Goal: Task Accomplishment & Management: Complete application form

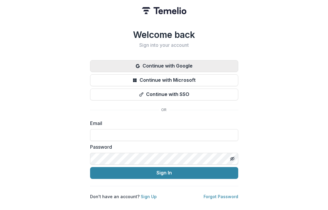
click at [163, 62] on button "Continue with Google" at bounding box center [164, 66] width 148 height 12
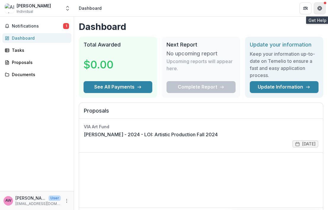
click at [321, 6] on icon "Get Help" at bounding box center [320, 8] width 5 height 5
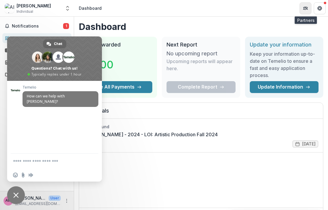
click at [305, 9] on icon "Partners" at bounding box center [305, 8] width 5 height 5
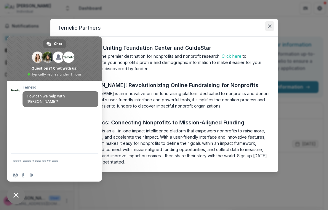
click at [267, 28] on button "Close" at bounding box center [269, 25] width 9 height 9
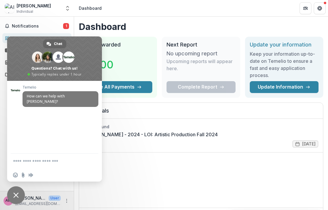
click at [17, 189] on span "Close chat" at bounding box center [16, 196] width 18 height 18
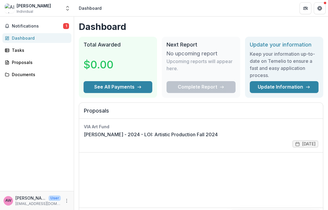
click at [42, 8] on div "[PERSON_NAME]" at bounding box center [34, 6] width 34 height 6
click at [21, 15] on div "Alisha Wormsley Individual Nonprofits Alisha Wormsley Contributor Portal Team S…" at bounding box center [37, 9] width 74 height 14
click at [69, 9] on icon "Open entity switcher" at bounding box center [68, 8] width 6 height 6
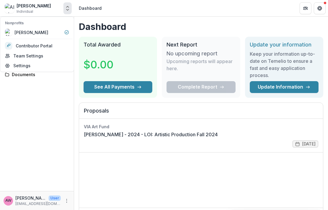
click at [69, 9] on icon "Open entity switcher" at bounding box center [68, 8] width 6 height 6
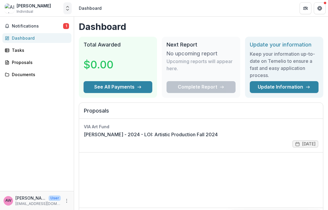
click at [69, 9] on icon "Open entity switcher" at bounding box center [68, 8] width 6 height 6
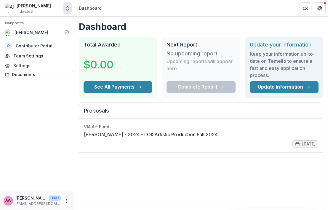
click at [33, 199] on p "[PERSON_NAME]" at bounding box center [30, 198] width 31 height 6
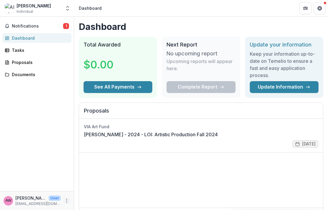
click at [67, 200] on icon "More" at bounding box center [66, 201] width 5 height 5
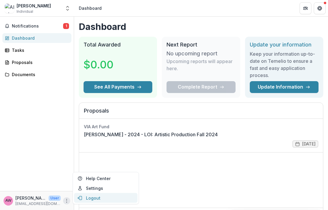
click at [91, 198] on button "Logout" at bounding box center [105, 198] width 63 height 10
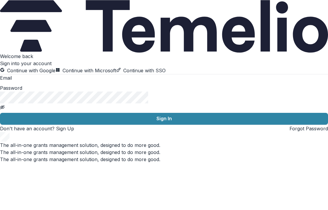
click at [55, 67] on button "Continue with Google" at bounding box center [27, 70] width 55 height 7
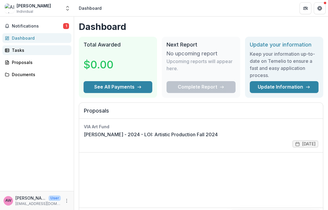
click at [21, 52] on div "Tasks" at bounding box center [39, 50] width 55 height 6
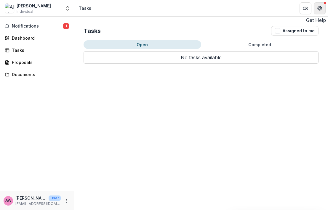
click at [322, 7] on icon "Get Help" at bounding box center [321, 7] width 1 height 1
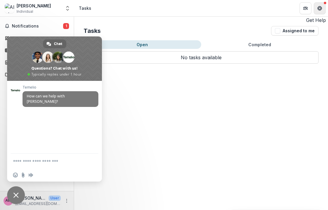
click at [318, 8] on icon "Get Help" at bounding box center [320, 8] width 5 height 5
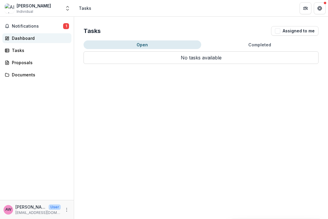
click at [30, 35] on div "Dashboard" at bounding box center [39, 38] width 55 height 6
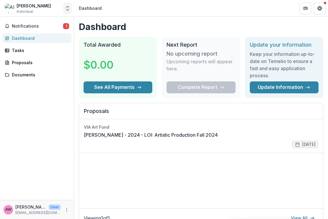
click at [66, 8] on icon "Open entity switcher" at bounding box center [68, 8] width 6 height 6
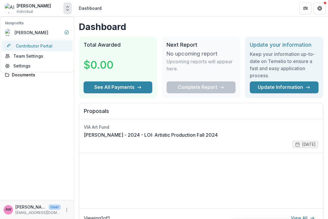
click at [43, 46] on link "Contributor Portal" at bounding box center [36, 45] width 71 height 11
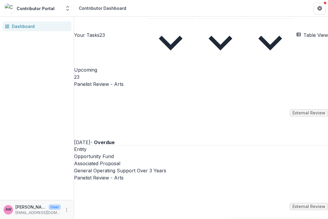
click at [124, 80] on link "Panelist Review - Arts" at bounding box center [99, 83] width 50 height 7
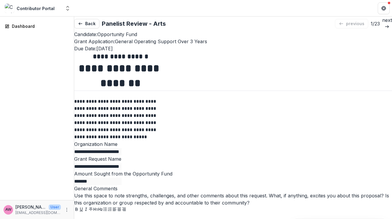
scroll to position [220, 0]
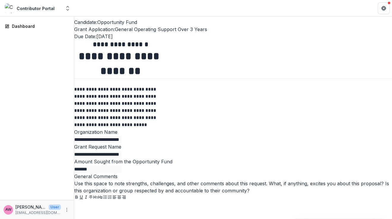
scroll to position [1184, 0]
drag, startPoint x: 211, startPoint y: 77, endPoint x: 358, endPoint y: 93, distance: 147.7
drag, startPoint x: 243, startPoint y: 77, endPoint x: 330, endPoint y: 85, distance: 87.2
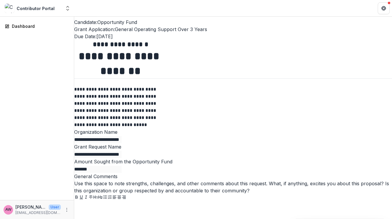
copy p "increased access to literary and cultural programming for diverse and historica…"
click at [93, 202] on p at bounding box center [233, 205] width 318 height 7
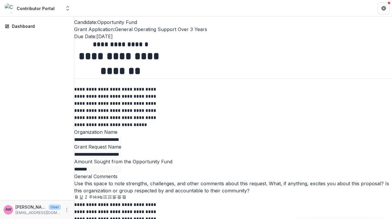
drag, startPoint x: 211, startPoint y: 134, endPoint x: 234, endPoint y: 141, distance: 23.1
copy p "COA will complete strategic and capitalization planning to solidify organizatio…"
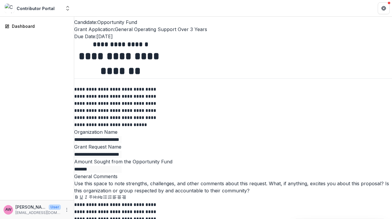
scroll to position [1278, 0]
drag, startPoint x: 302, startPoint y: 121, endPoint x: 354, endPoint y: 133, distance: 53.7
copy p "focus on representation from local, national, and international voices, as well…"
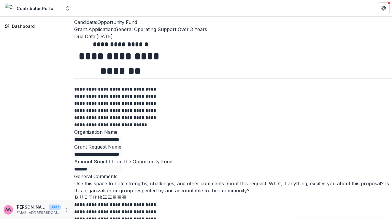
click at [84, 202] on p "**********" at bounding box center [117, 215] width 87 height 26
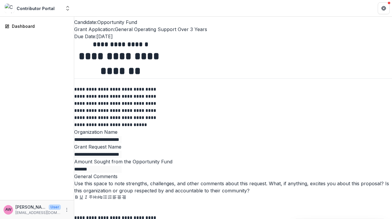
click at [92, 202] on p at bounding box center [117, 205] width 87 height 7
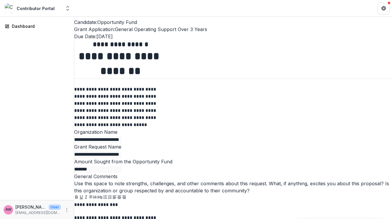
scroll to position [991, 0]
drag, startPoint x: 335, startPoint y: 56, endPoint x: 340, endPoint y: 65, distance: 10.8
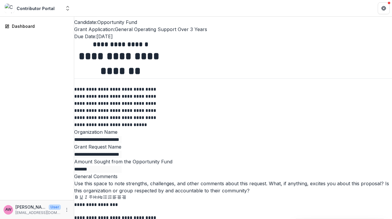
scroll to position [1265, 0]
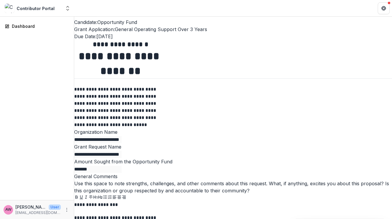
scroll to position [698, 0]
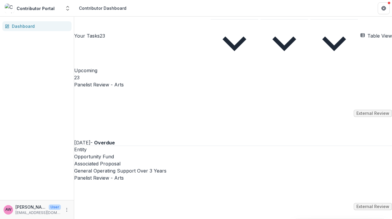
click at [124, 175] on link "Panelist Review - Arts" at bounding box center [99, 178] width 50 height 7
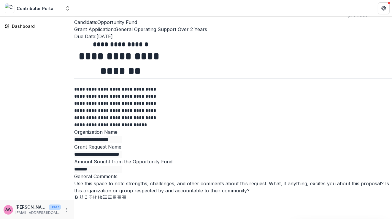
drag, startPoint x: 338, startPoint y: 65, endPoint x: 342, endPoint y: 71, distance: 6.8
copy p "**********"
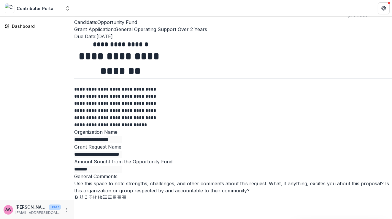
click at [94, 202] on p at bounding box center [233, 205] width 318 height 7
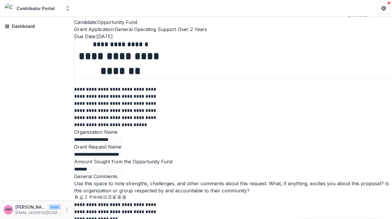
scroll to position [642, 0]
click at [133, 202] on p "**********" at bounding box center [117, 212] width 87 height 20
click at [154, 202] on p "**********" at bounding box center [117, 212] width 87 height 20
click at [148, 202] on p "**********" at bounding box center [117, 215] width 87 height 26
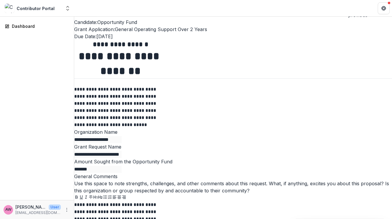
scroll to position [791, 0]
drag, startPoint x: 317, startPoint y: 49, endPoint x: 247, endPoint y: 55, distance: 70.3
copy p "**********"
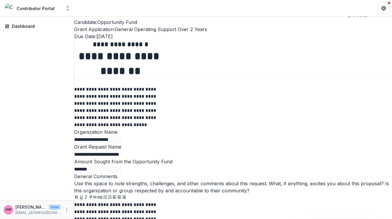
drag, startPoint x: 196, startPoint y: 120, endPoint x: 307, endPoint y: 120, distance: 110.6
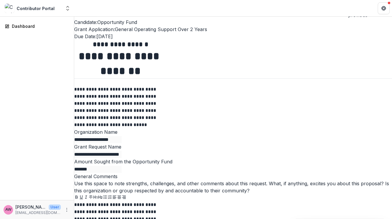
copy p "**********"
drag, startPoint x: 248, startPoint y: 149, endPoint x: 316, endPoint y: 162, distance: 68.9
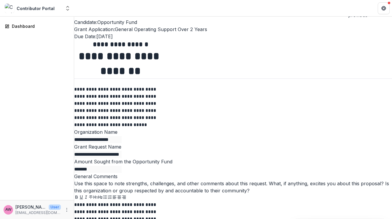
copy p "**********"
drag, startPoint x: 228, startPoint y: 94, endPoint x: 336, endPoint y: 109, distance: 109.3
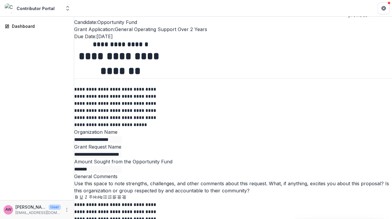
copy p "**********"
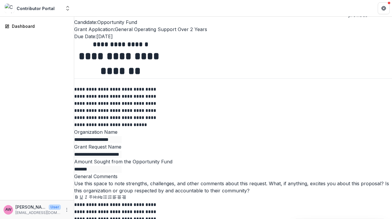
scroll to position [1094, 0]
drag, startPoint x: 112, startPoint y: 192, endPoint x: 98, endPoint y: 192, distance: 13.9
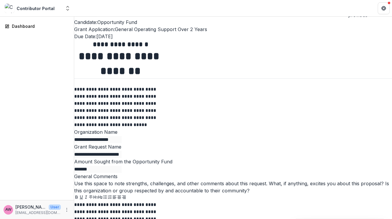
drag, startPoint x: 92, startPoint y: 191, endPoint x: 80, endPoint y: 192, distance: 11.3
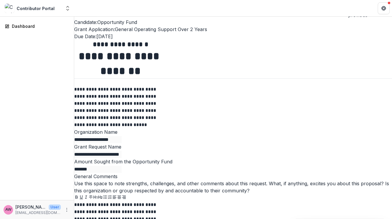
scroll to position [622, 0]
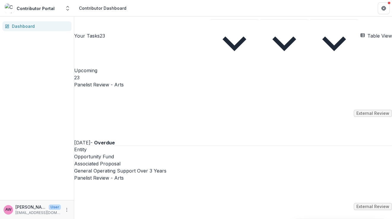
scroll to position [53, 0]
